Goal: Task Accomplishment & Management: Manage account settings

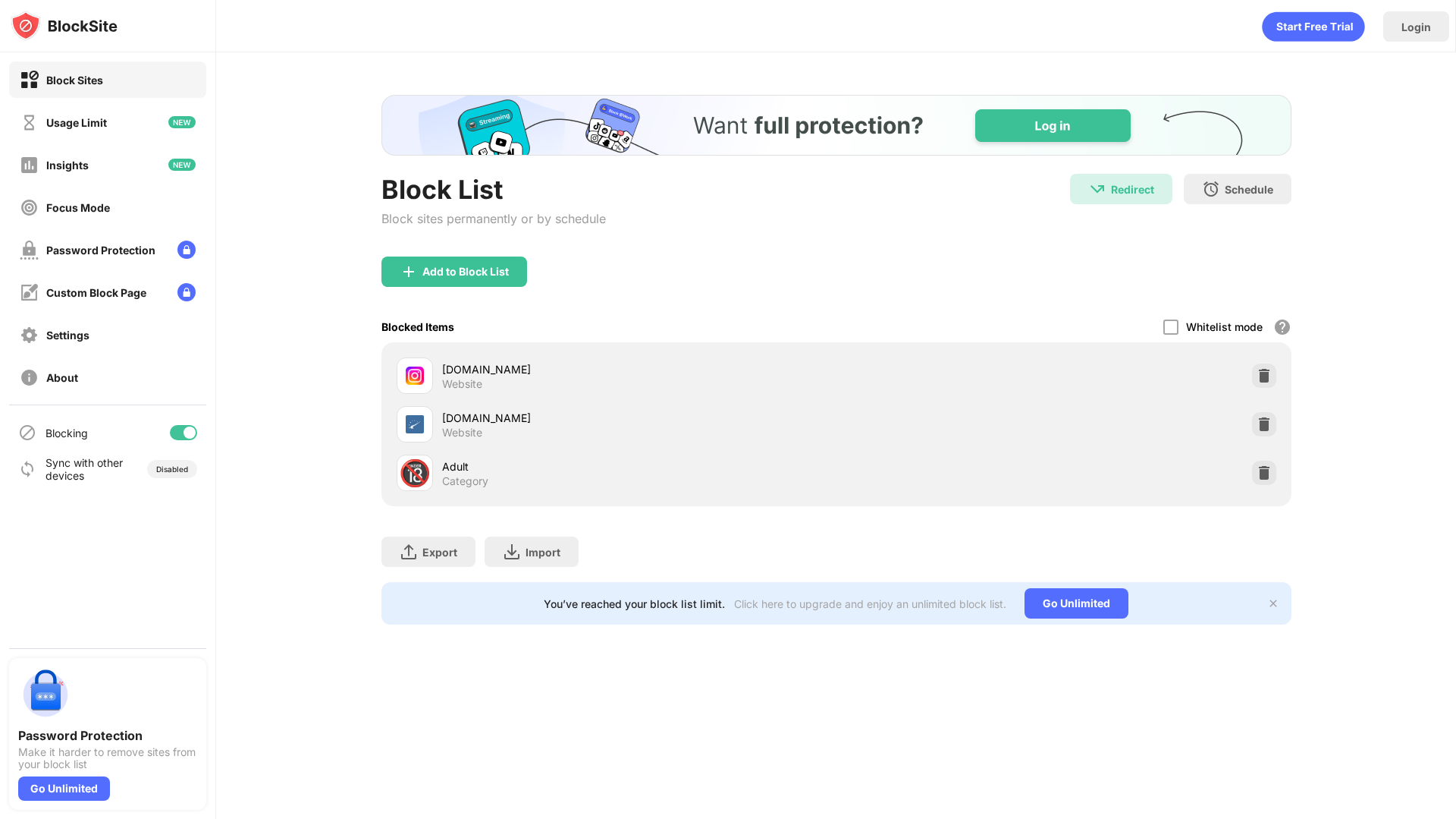
click at [1163, 318] on div "Blocked Items Whitelist mode Block all websites except for those in your whitel…" at bounding box center [837, 327] width 911 height 31
click at [1163, 320] on div "Whitelist mode Block all websites except for those in your whitelist. Whitelist…" at bounding box center [1227, 327] width 128 height 31
click at [1163, 320] on div at bounding box center [1170, 326] width 15 height 15
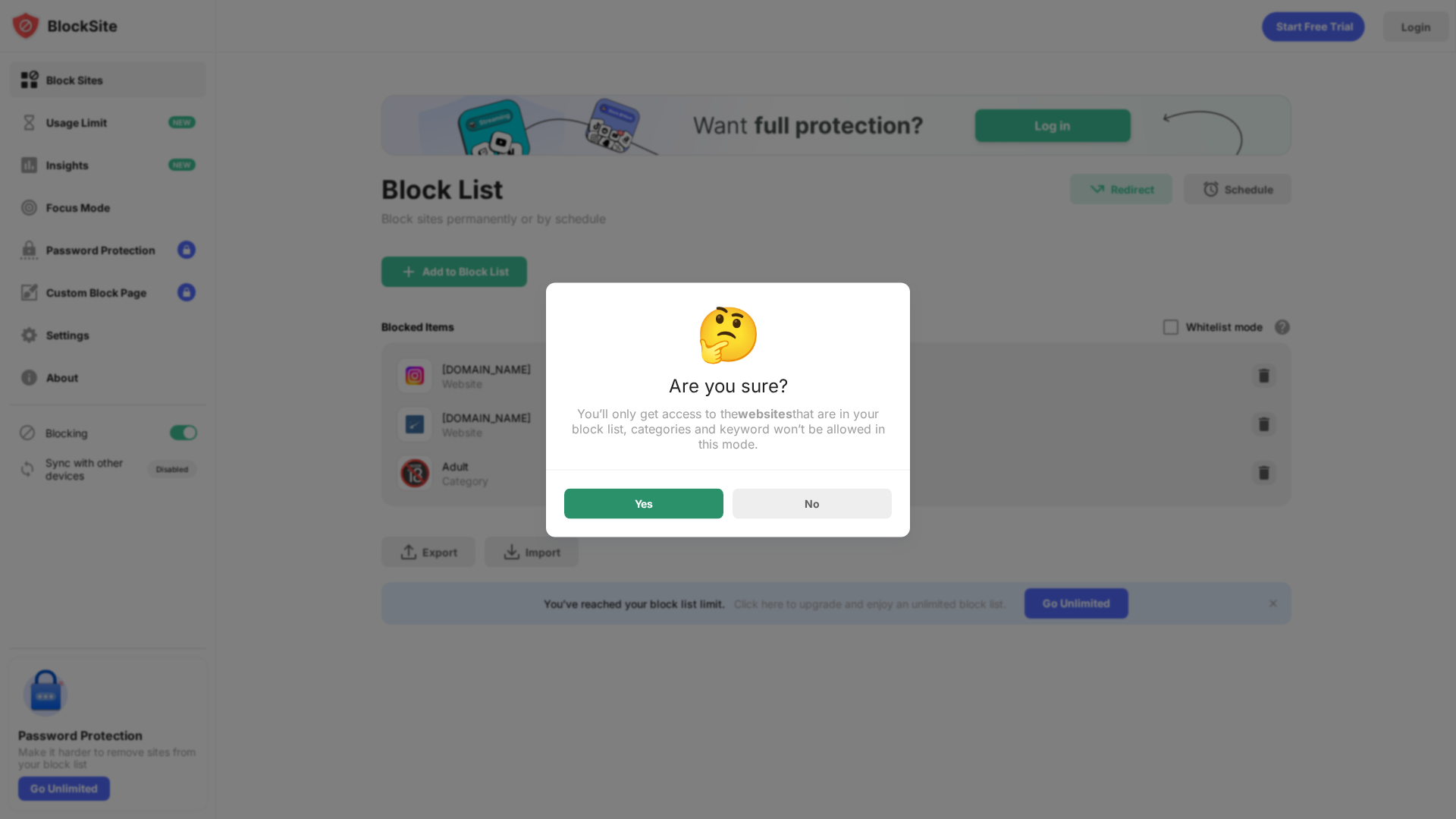
click at [685, 501] on div "Yes" at bounding box center [643, 503] width 160 height 30
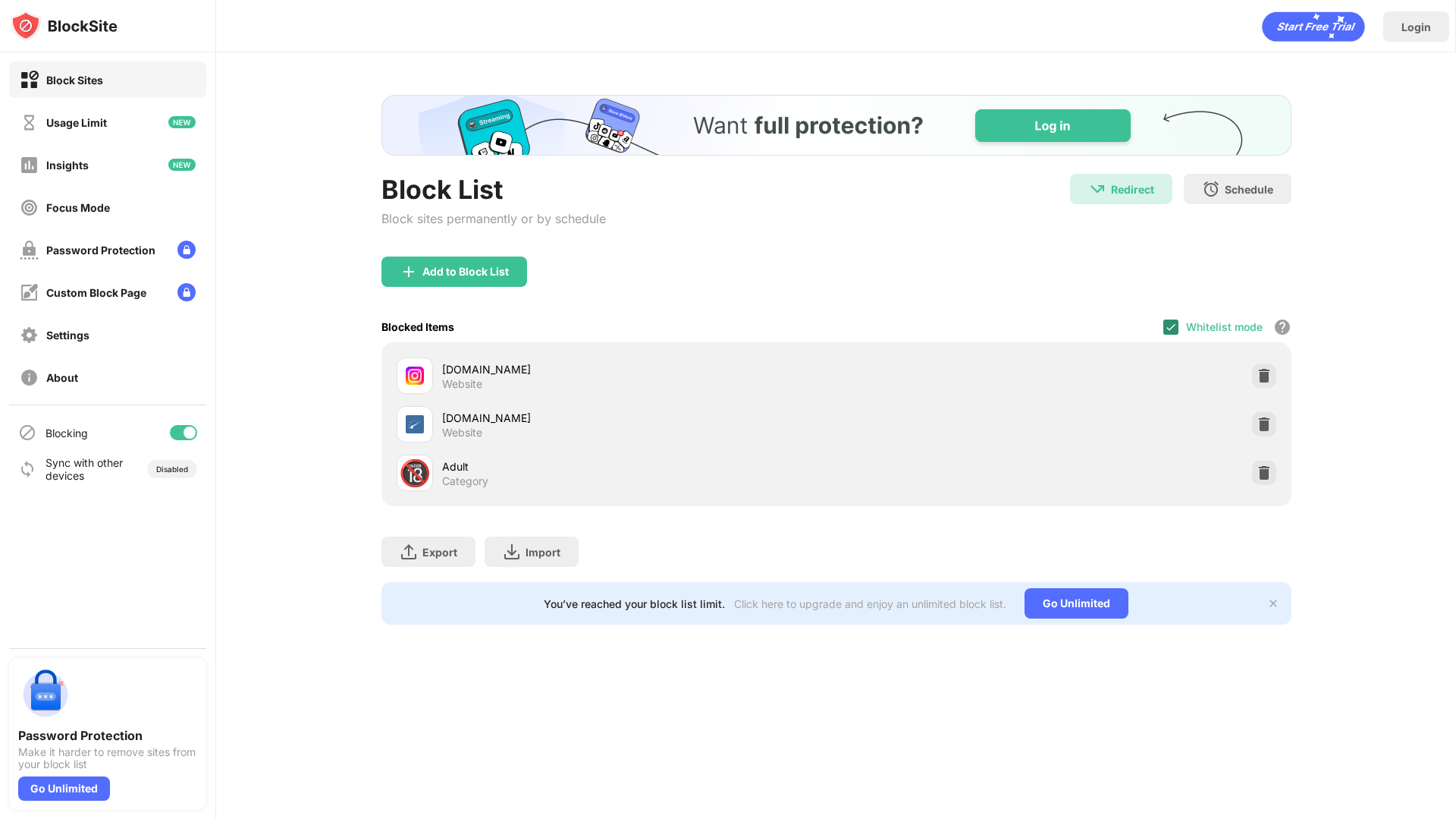
click at [1170, 321] on img at bounding box center [1171, 327] width 12 height 12
click at [1167, 320] on div at bounding box center [1170, 326] width 15 height 15
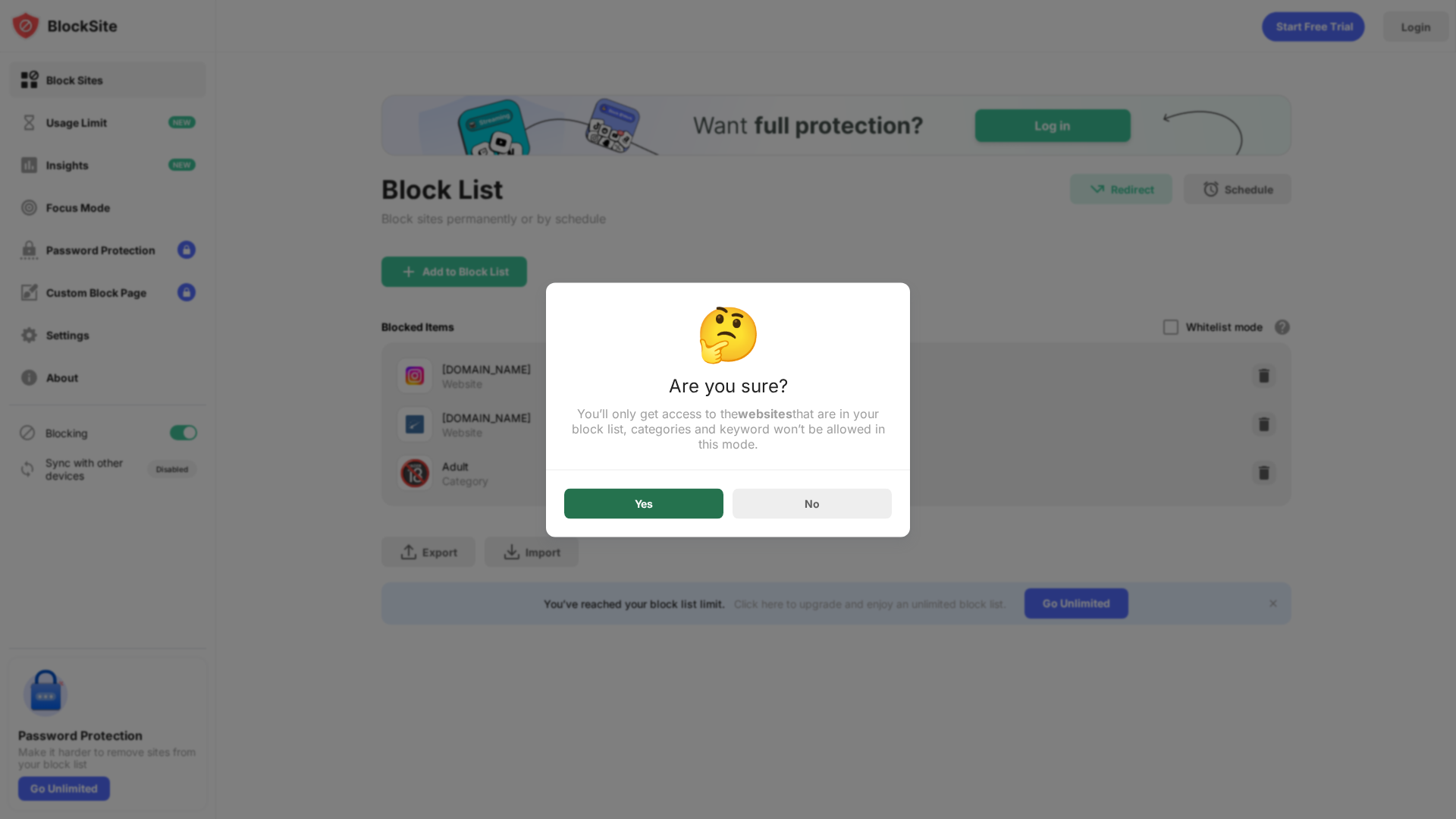
click at [691, 506] on div "Yes" at bounding box center [643, 503] width 160 height 30
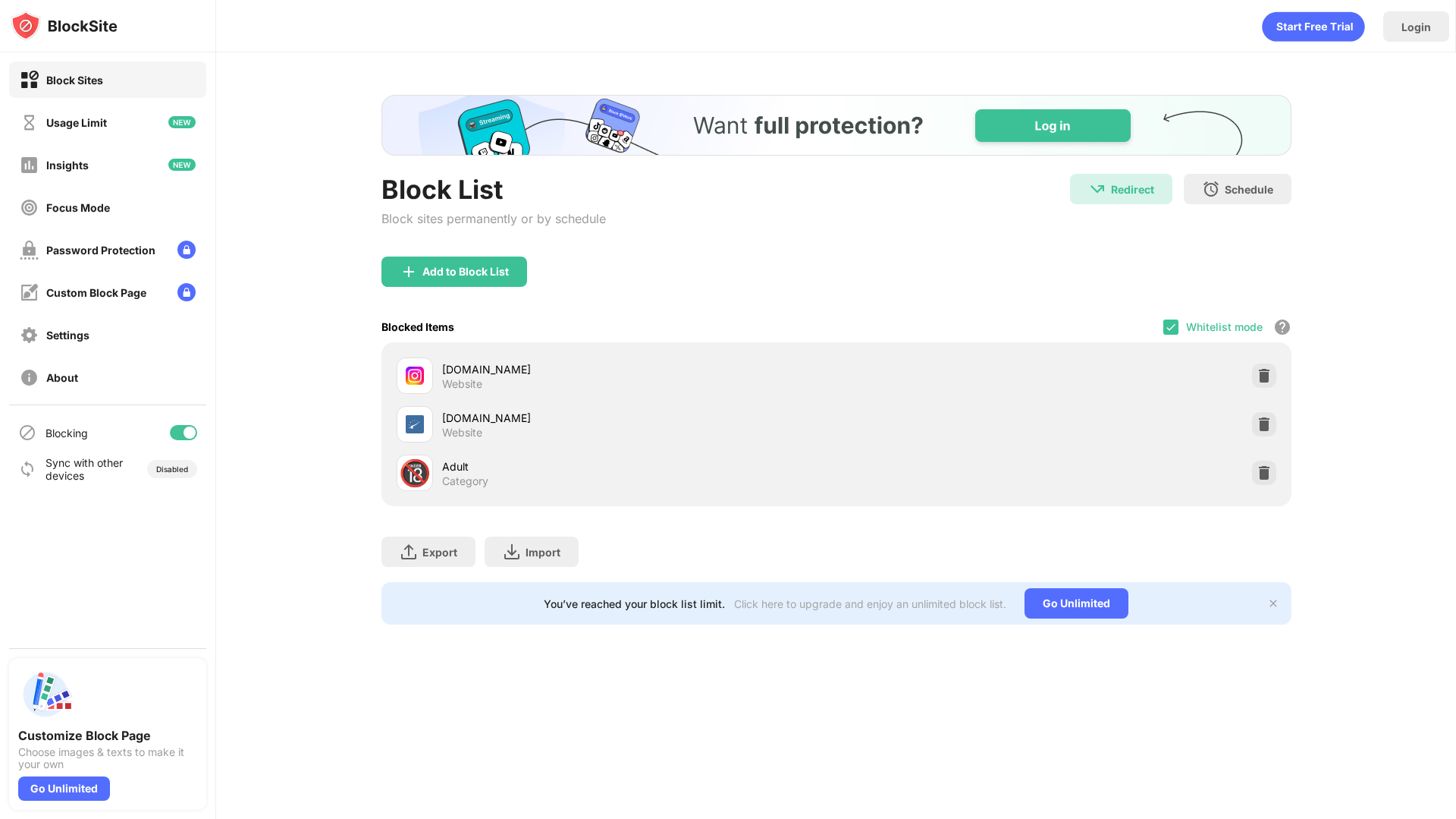
click at [1159, 319] on div "Blocked Items Whitelist mode Block all websites except for those in your whitel…" at bounding box center [837, 327] width 911 height 31
click at [1169, 319] on div at bounding box center [1170, 326] width 15 height 15
